Goal: Information Seeking & Learning: Learn about a topic

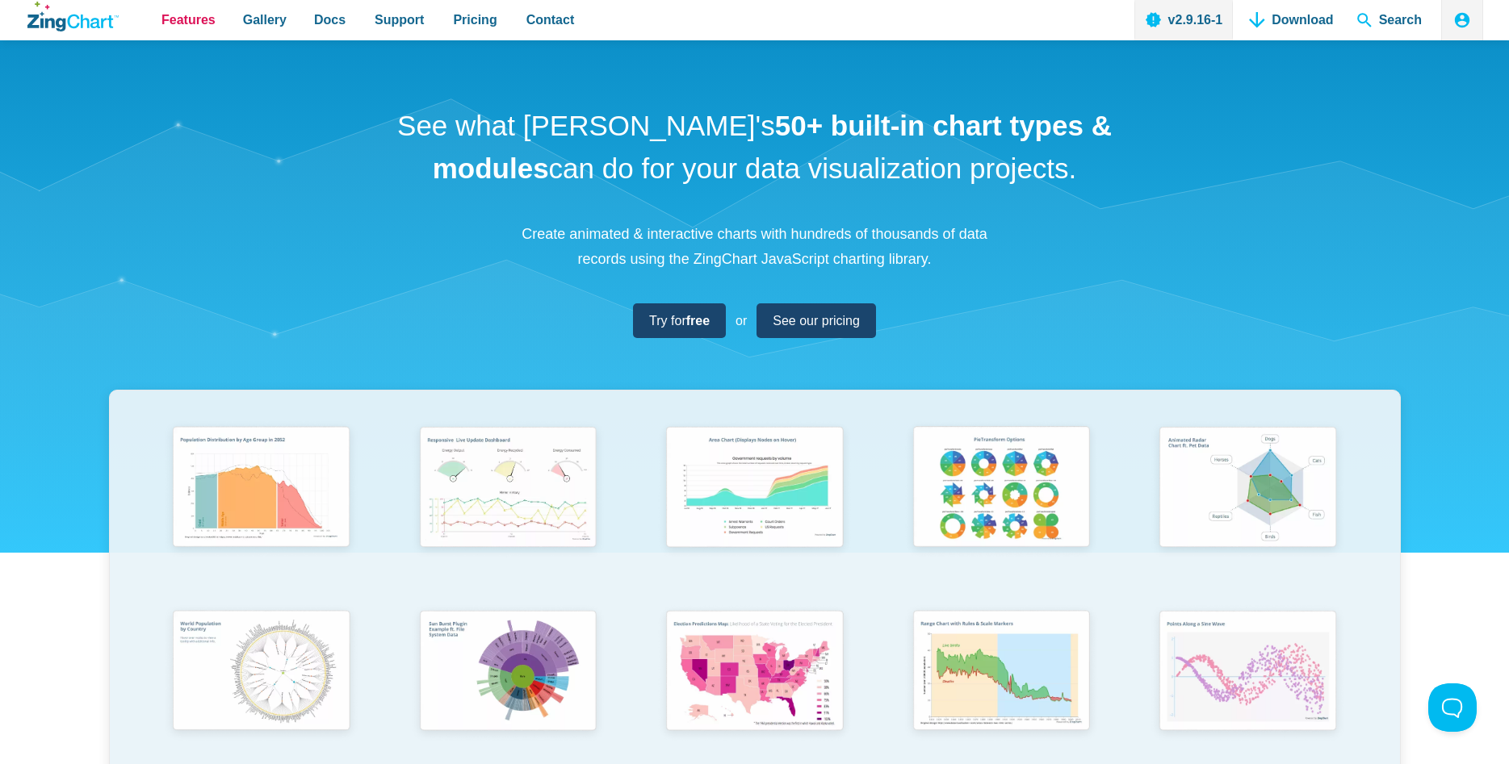
click at [183, 13] on span "Features" at bounding box center [188, 20] width 54 height 22
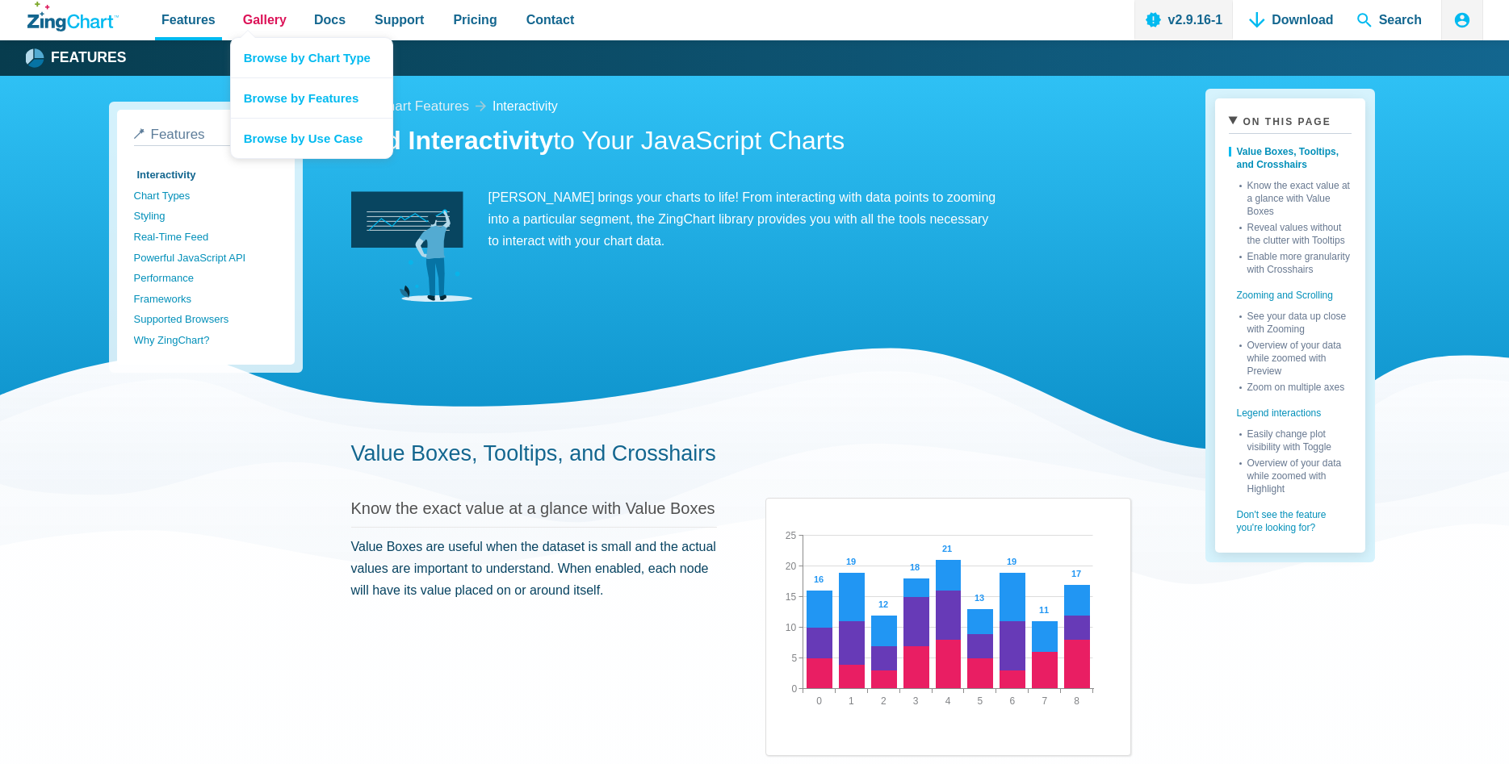
click at [281, 23] on span "Gallery" at bounding box center [265, 20] width 44 height 22
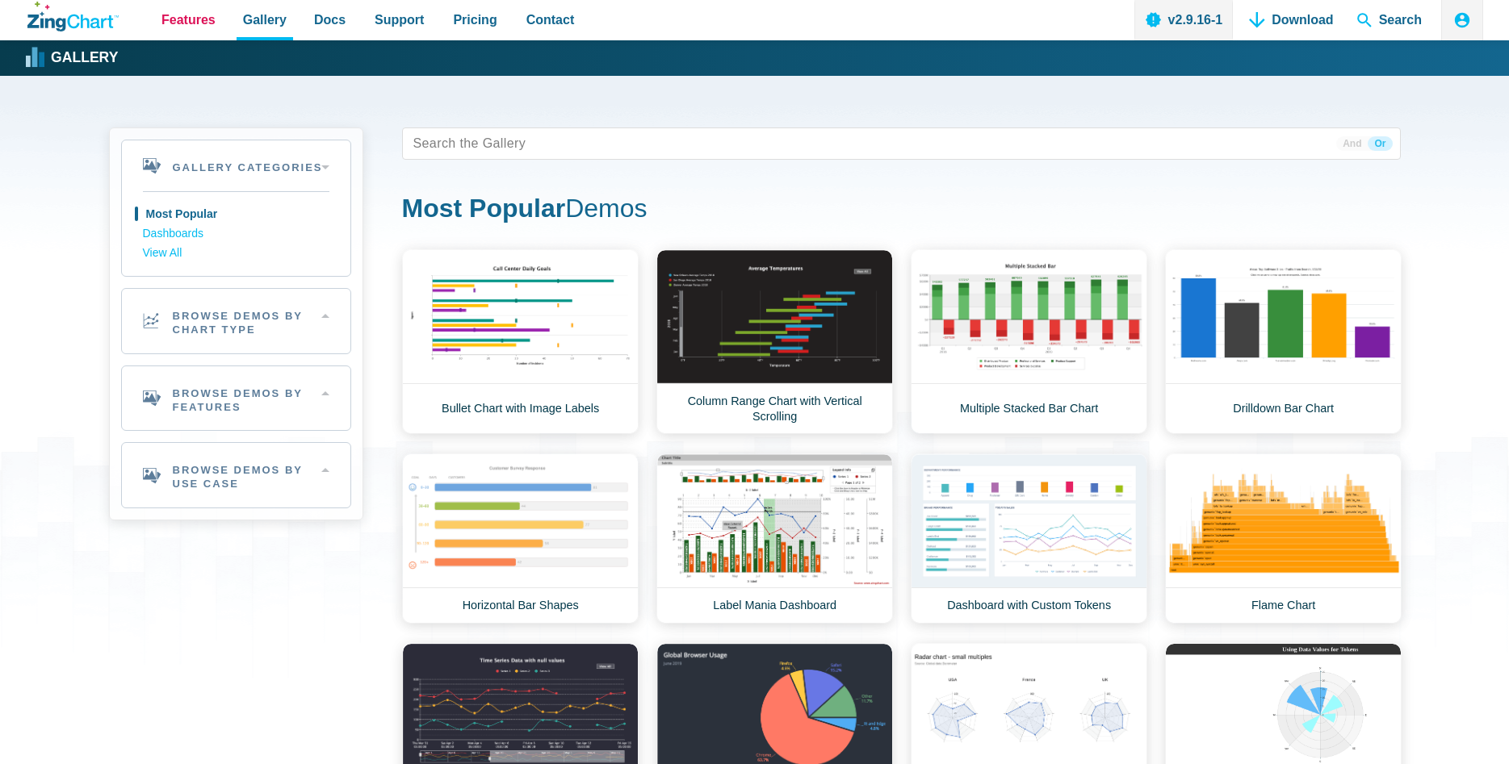
click at [200, 26] on span "Features" at bounding box center [188, 20] width 54 height 22
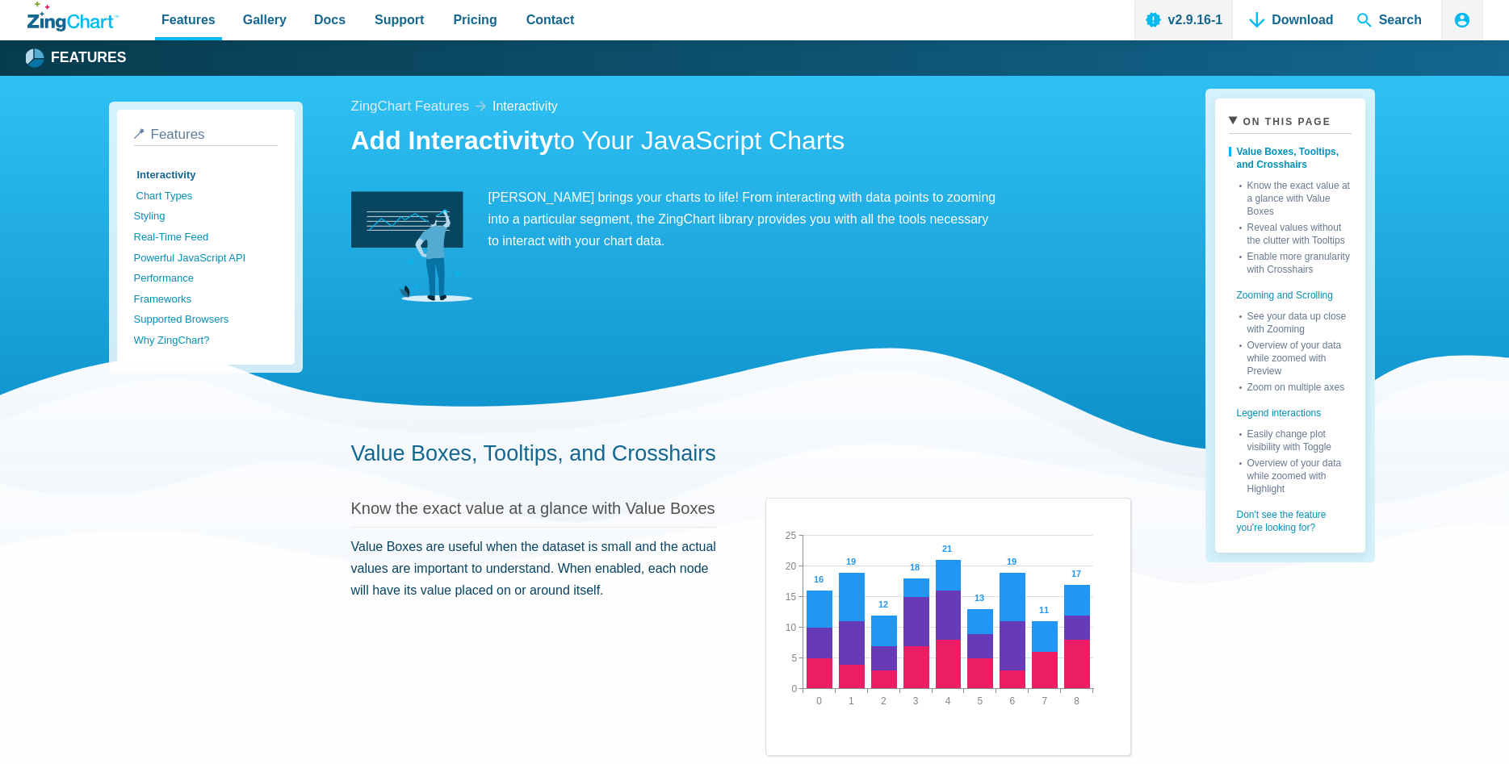
click at [162, 191] on link "Chart Types" at bounding box center [208, 196] width 144 height 21
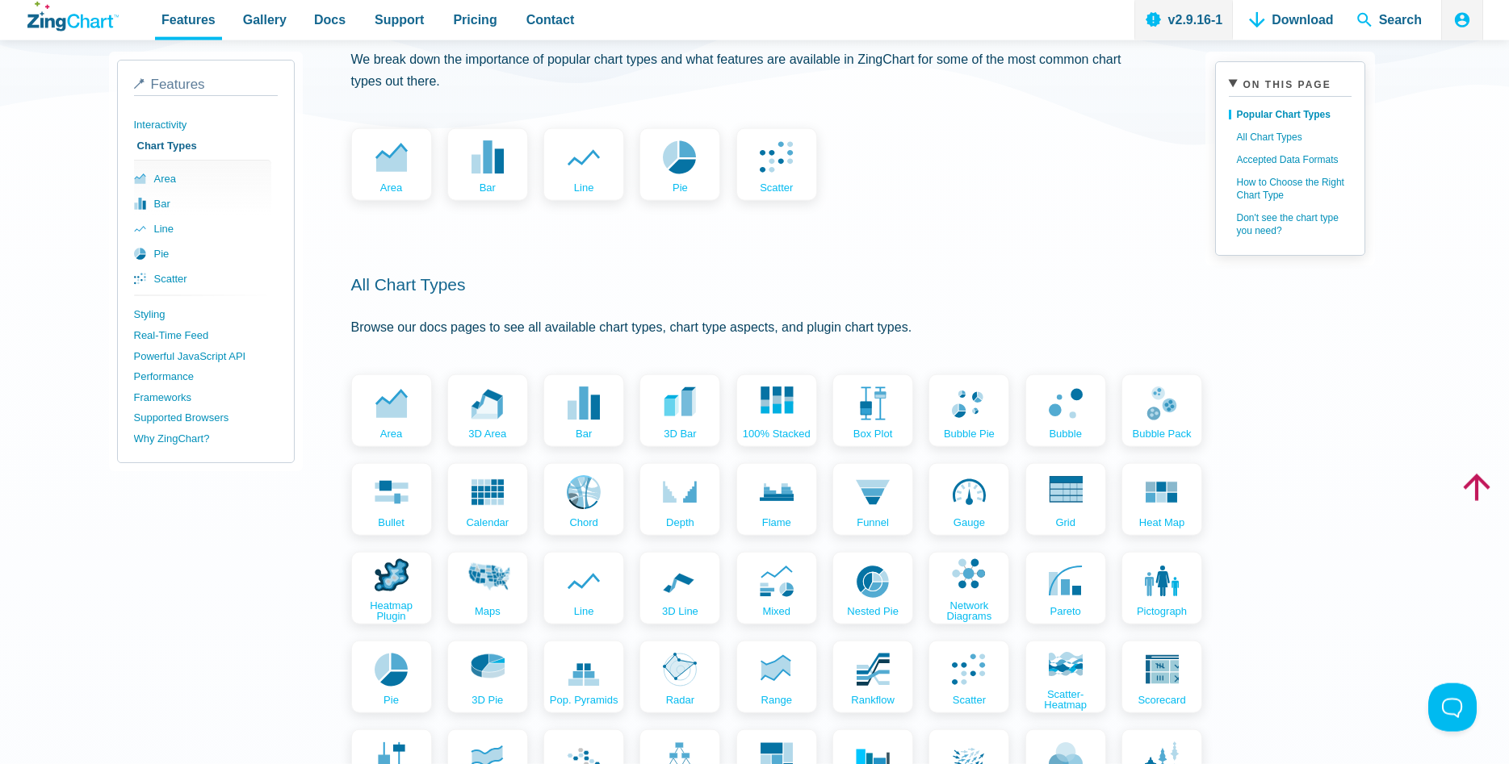
scroll to position [412, 0]
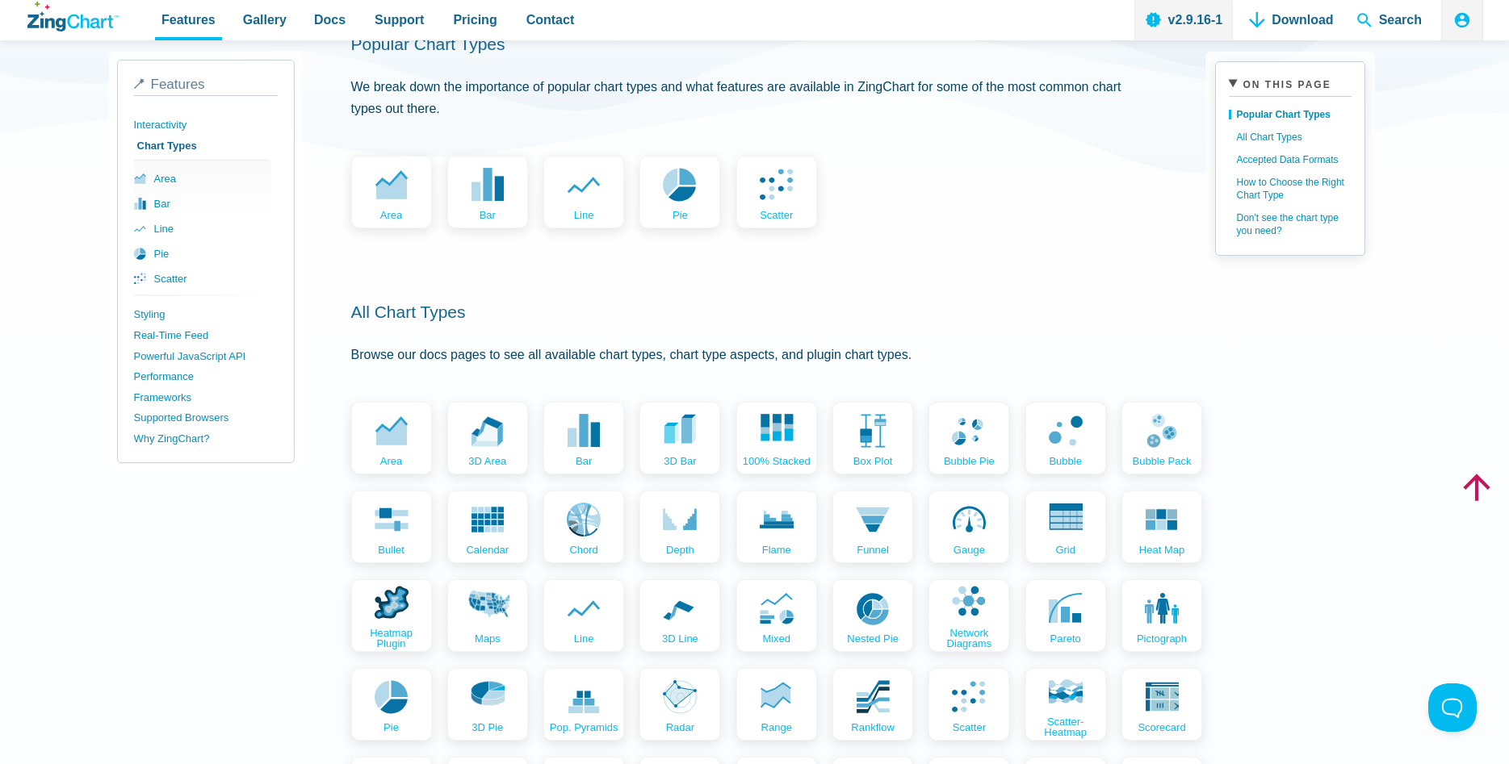
click at [945, 306] on h2 "All Chart Types" at bounding box center [741, 312] width 780 height 22
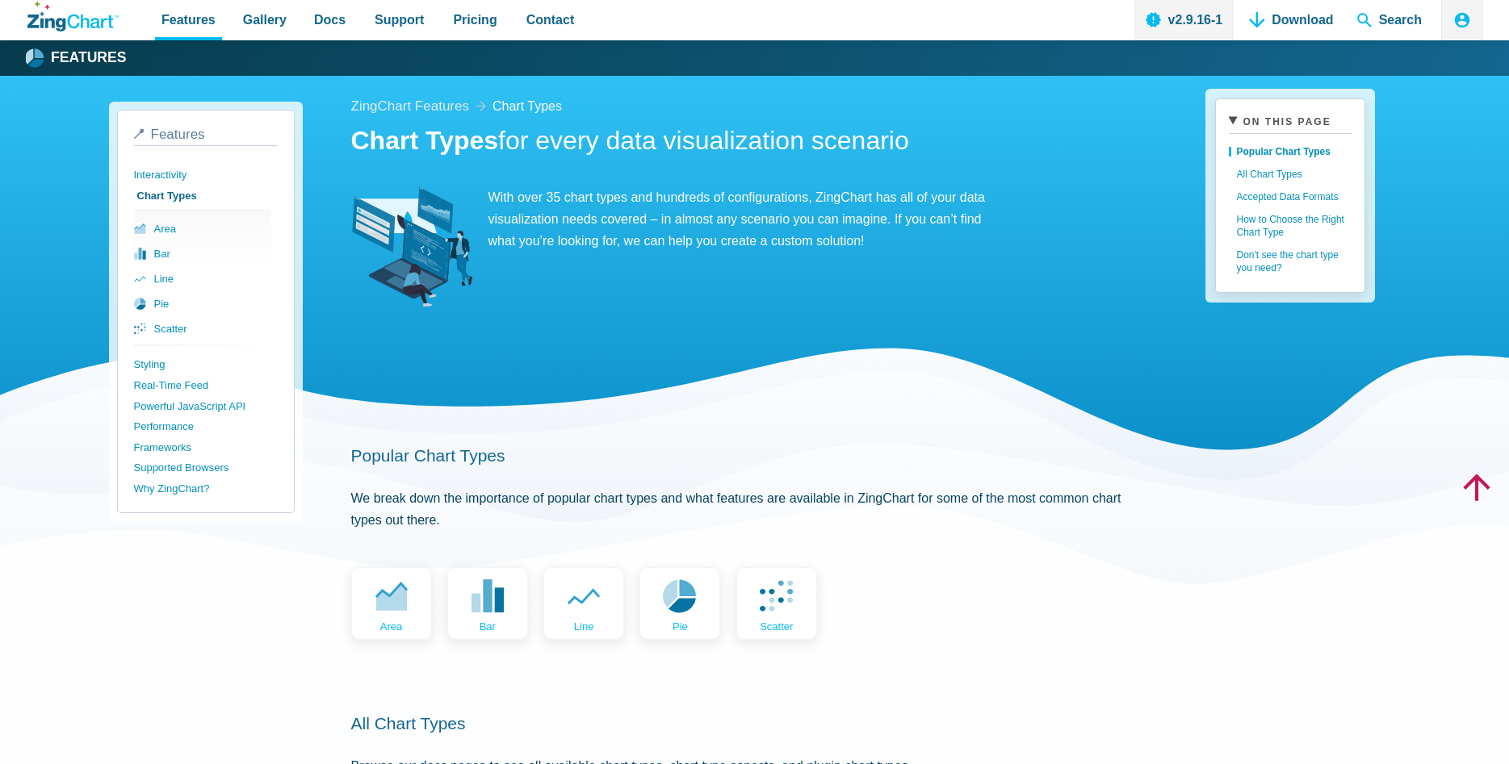
scroll to position [412, 0]
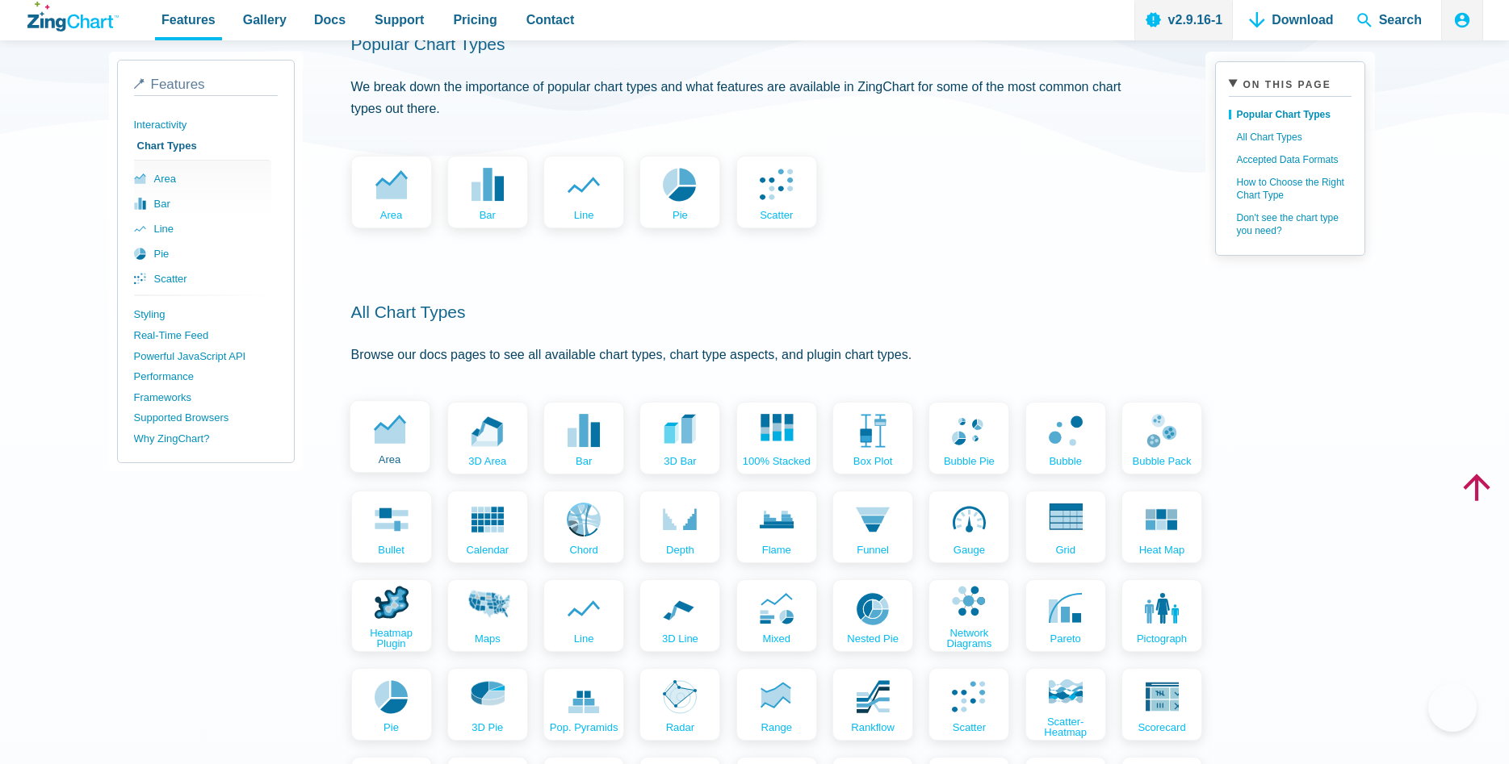
click at [368, 441] on link "area" at bounding box center [390, 436] width 81 height 73
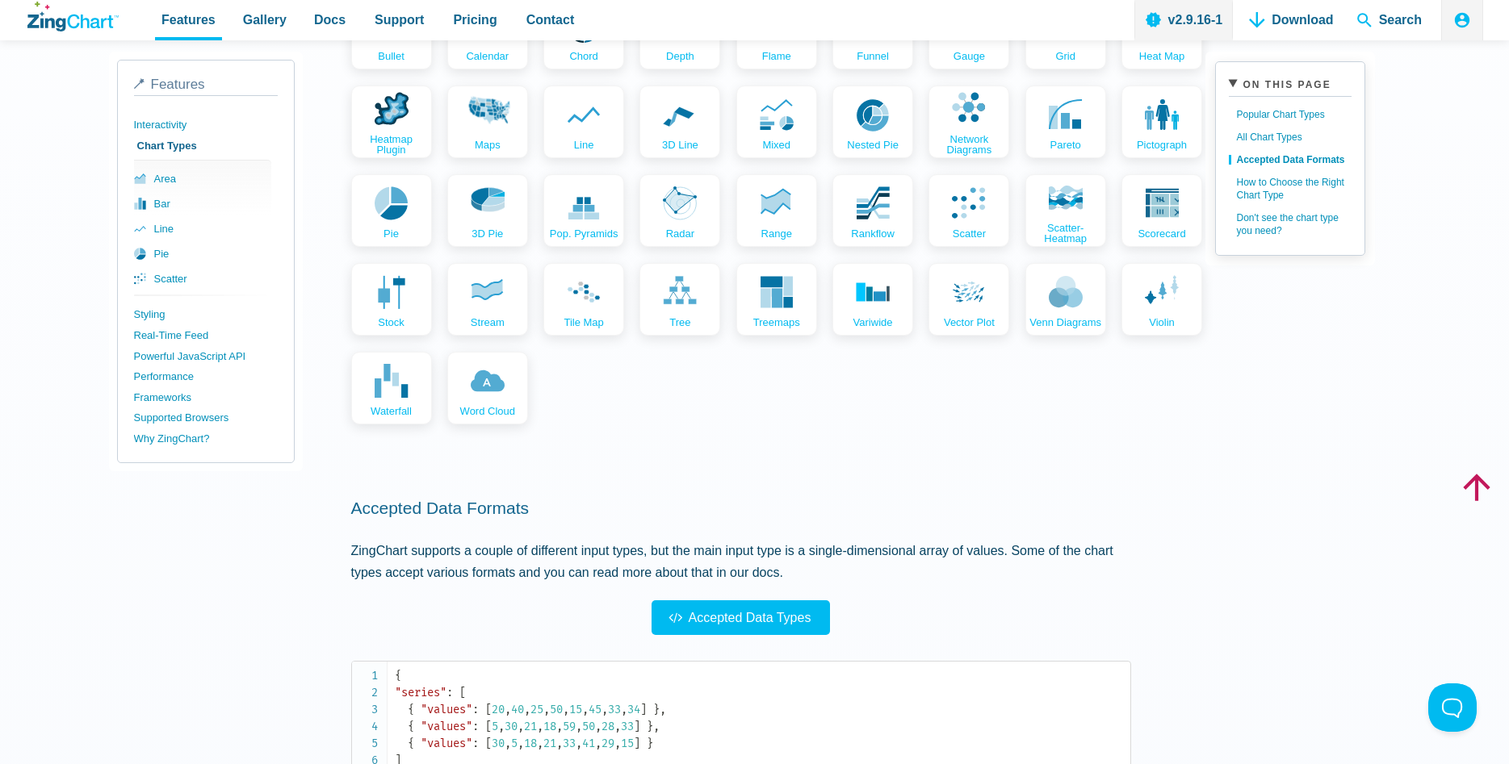
scroll to position [823, 0]
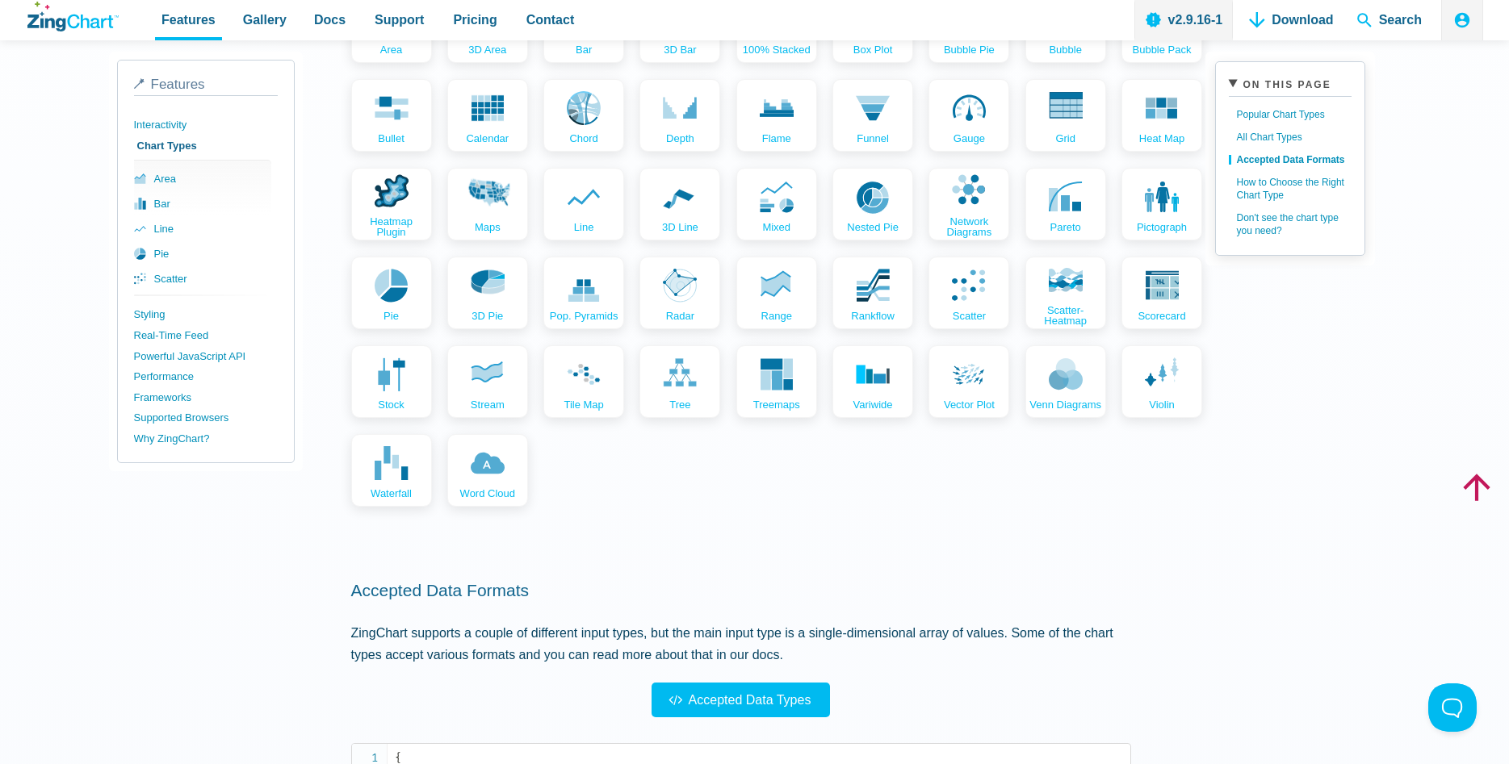
click at [972, 16] on div "Features Gallery Browse by Chart Type Browse by Features Browse by Use Case Doc…" at bounding box center [754, 20] width 1457 height 40
